Goal: Transaction & Acquisition: Obtain resource

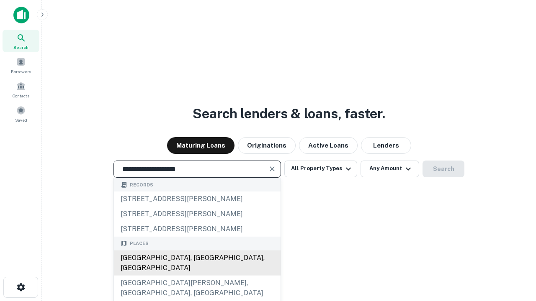
click at [197, 276] on div "[GEOGRAPHIC_DATA], [GEOGRAPHIC_DATA], [GEOGRAPHIC_DATA]" at bounding box center [197, 263] width 167 height 25
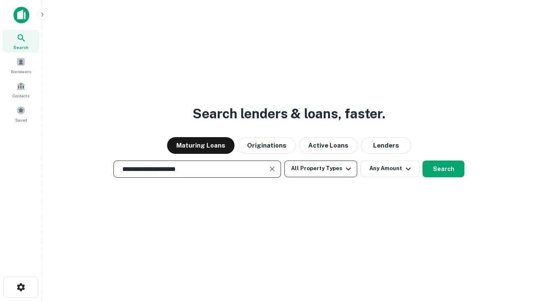
type input "**********"
click at [321, 169] on button "All Property Types" at bounding box center [320, 169] width 73 height 17
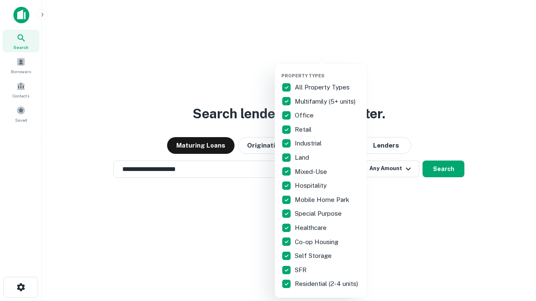
click at [327, 70] on button "button" at bounding box center [327, 70] width 92 height 0
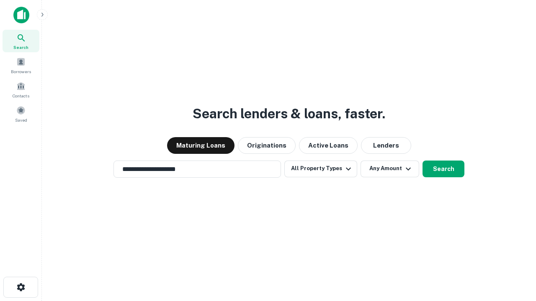
scroll to position [13, 0]
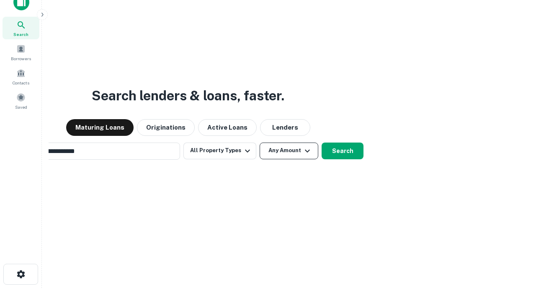
click at [260, 143] on button "Any Amount" at bounding box center [289, 151] width 59 height 17
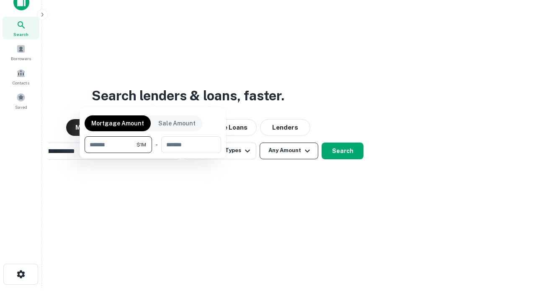
scroll to position [13, 0]
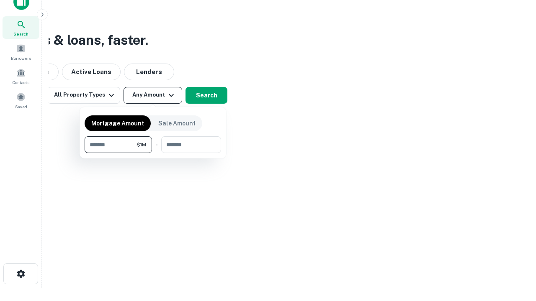
type input "*******"
click at [153, 153] on button "button" at bounding box center [153, 153] width 136 height 0
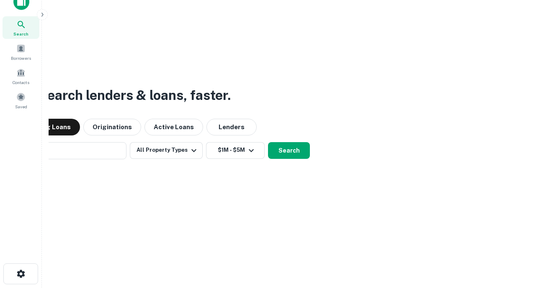
scroll to position [13, 0]
click at [268, 143] on button "Search" at bounding box center [289, 151] width 42 height 17
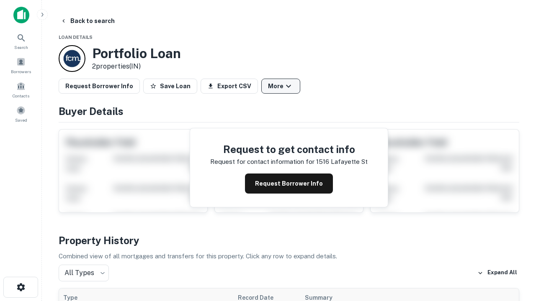
click at [281, 86] on button "More" at bounding box center [280, 86] width 39 height 15
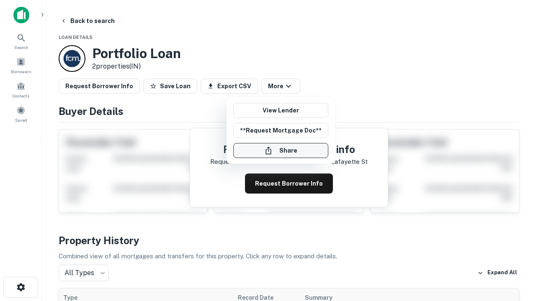
click at [281, 151] on button "Share" at bounding box center [280, 150] width 95 height 15
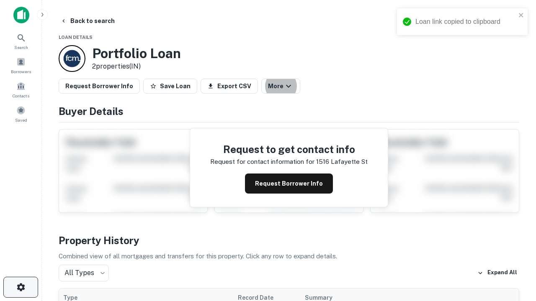
click at [21, 288] on icon "button" at bounding box center [21, 288] width 10 height 10
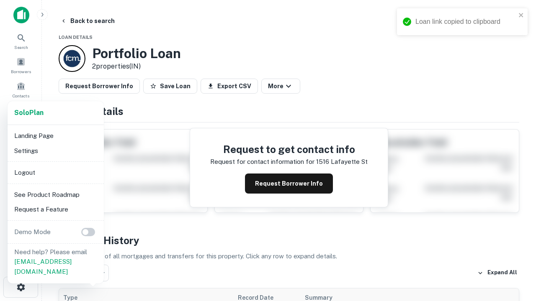
click at [55, 172] on li "Logout" at bounding box center [56, 172] width 90 height 15
